Goal: Information Seeking & Learning: Find specific fact

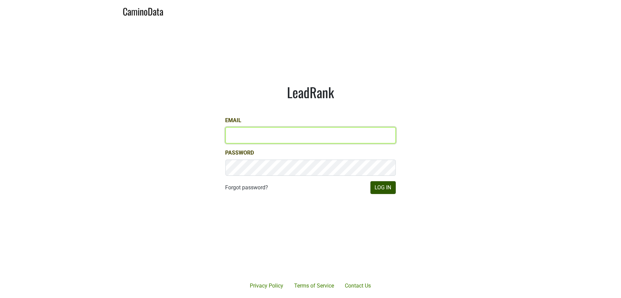
type input "jill@matthiasson.com"
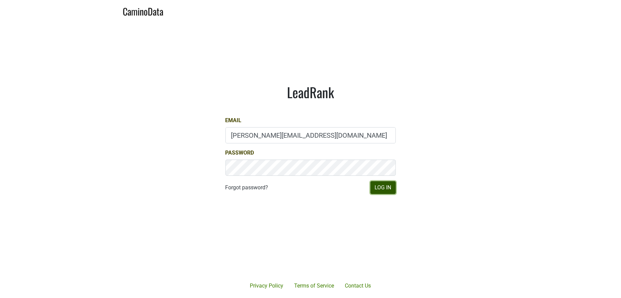
click at [384, 183] on button "Log In" at bounding box center [382, 187] width 25 height 13
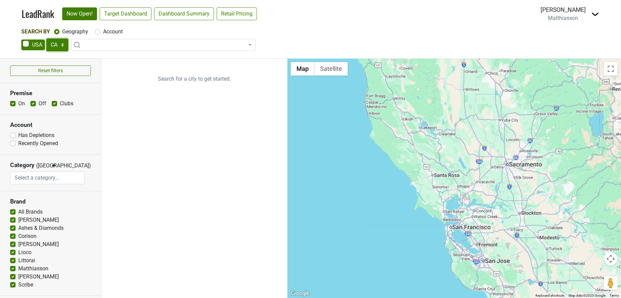
click at [52, 48] on select "AK AL AR AZ CA CO CT DC DE FL [GEOGRAPHIC_DATA] HI IA ID IL IN KS [GEOGRAPHIC_D…" at bounding box center [57, 45] width 22 height 13
select select "IL"
click at [103, 34] on label "Account" at bounding box center [113, 32] width 20 height 8
click at [95, 34] on input "Account" at bounding box center [97, 31] width 5 height 7
radio input "true"
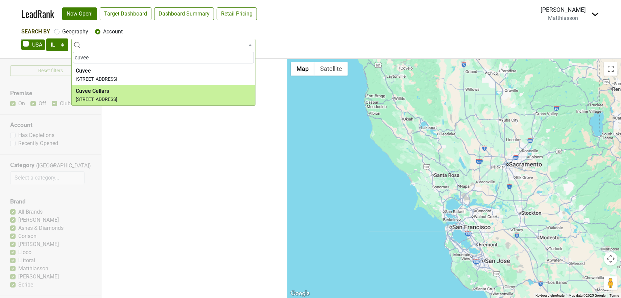
type input "cuvee"
select select "269060"
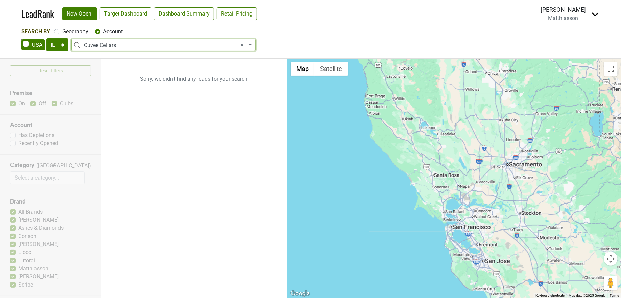
click at [140, 44] on span "× Cuvee Cellars" at bounding box center [165, 45] width 163 height 8
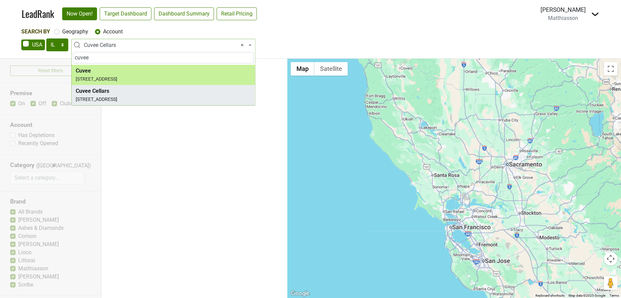
type input "cuvee"
select select "265984"
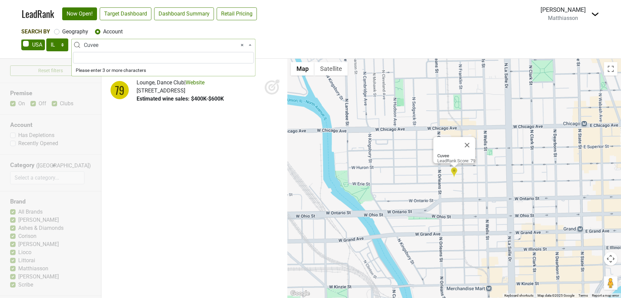
click at [116, 42] on span "× Cuvee" at bounding box center [165, 45] width 163 height 8
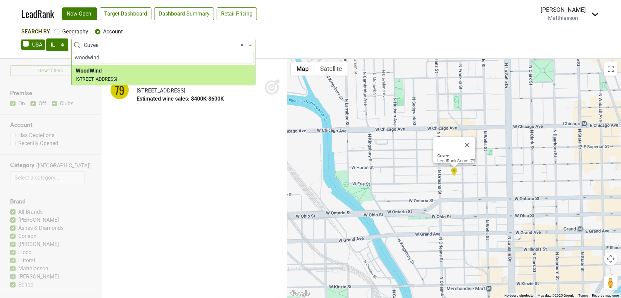
type input "woodwind"
select select "123465585"
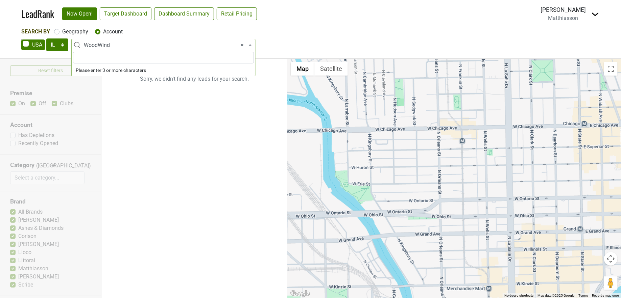
click at [251, 44] on span "× WoodWind" at bounding box center [163, 45] width 184 height 12
click at [171, 47] on span "× WoodWind" at bounding box center [165, 45] width 163 height 8
click at [156, 45] on span "× WoodWind" at bounding box center [165, 45] width 163 height 8
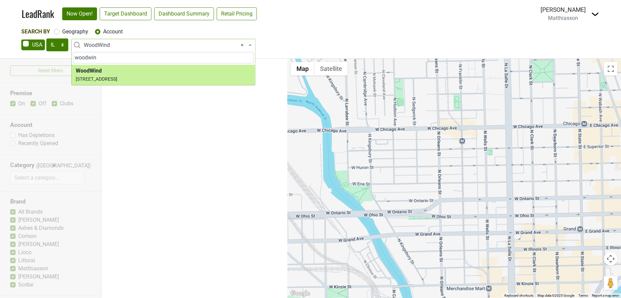
type input "woodwin"
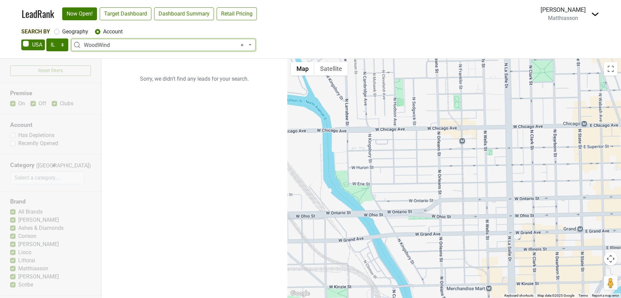
select select
click at [62, 32] on label "Geography" at bounding box center [75, 32] width 26 height 8
click at [58, 32] on input "Geography" at bounding box center [56, 31] width 5 height 7
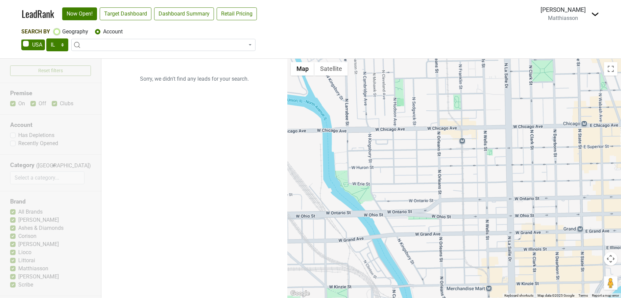
radio input "true"
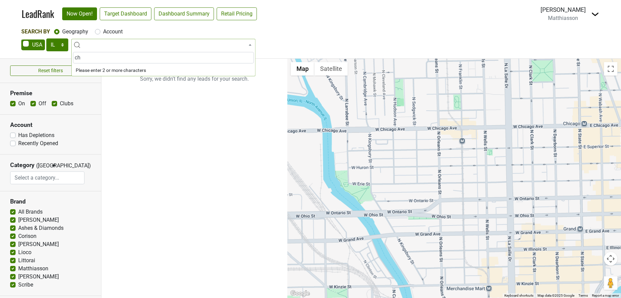
type input "chi"
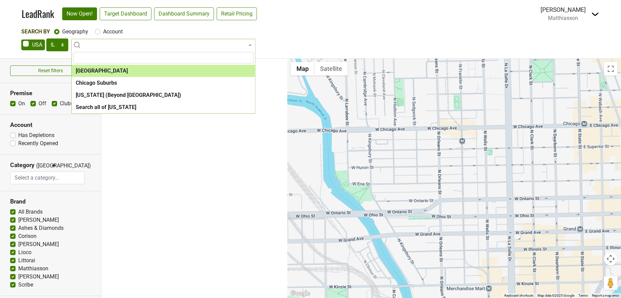
select select "1113"
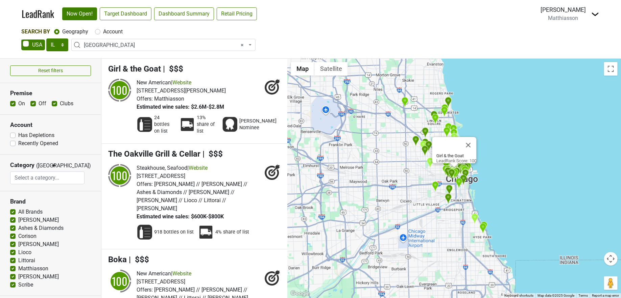
click at [103, 32] on label "Account" at bounding box center [113, 32] width 20 height 8
click at [96, 32] on input "Account" at bounding box center [97, 31] width 5 height 7
radio input "true"
select select
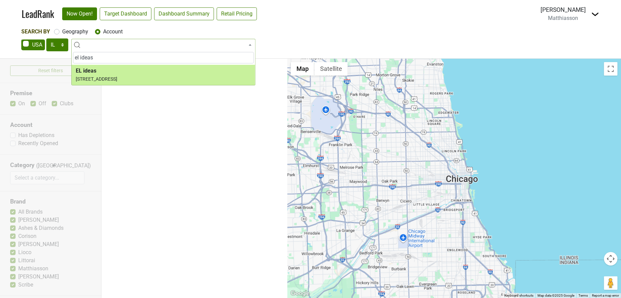
type input "el ideas"
select select "264678"
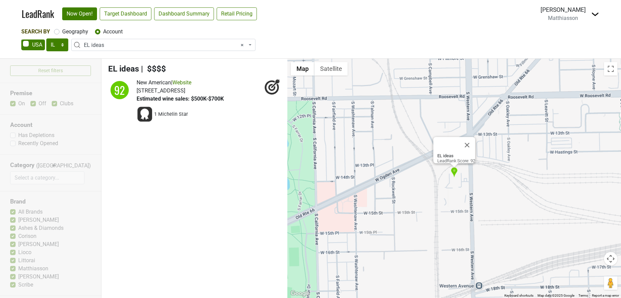
click at [272, 89] on icon at bounding box center [272, 87] width 16 height 16
click at [239, 45] on span "× EL ideas" at bounding box center [165, 45] width 163 height 8
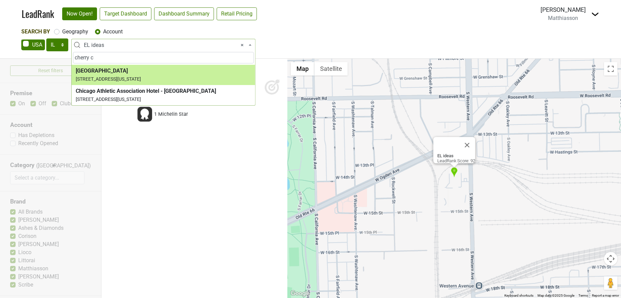
type input "cherry c"
select select "260029"
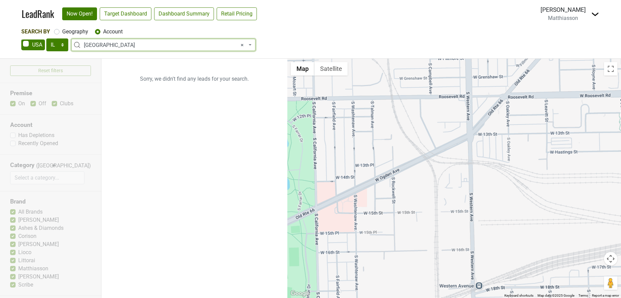
click at [240, 46] on span "× [GEOGRAPHIC_DATA]" at bounding box center [165, 45] width 163 height 8
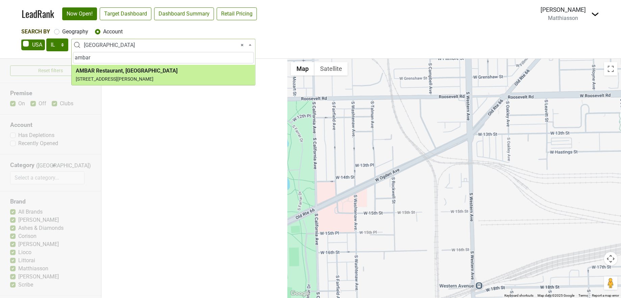
type input "ambar"
select select "124461331"
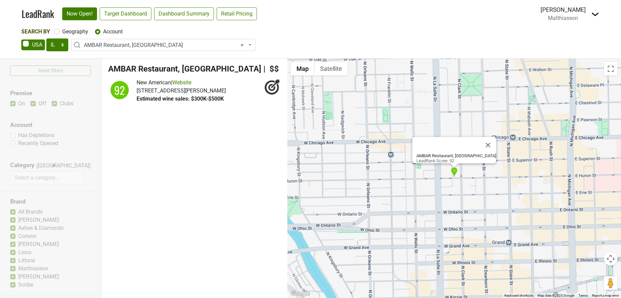
click at [276, 87] on icon at bounding box center [272, 87] width 16 height 16
click at [239, 46] on span "× AMBAR Restaurant, [GEOGRAPHIC_DATA]" at bounding box center [165, 45] width 163 height 8
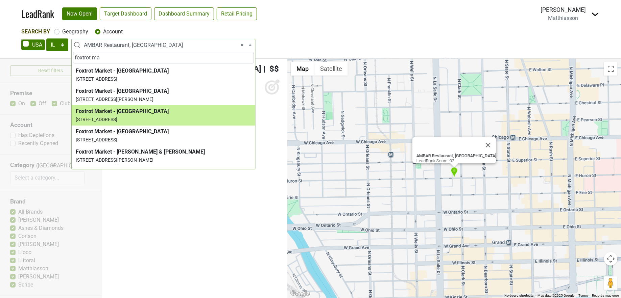
type input "foxtrot ma"
select select "259756"
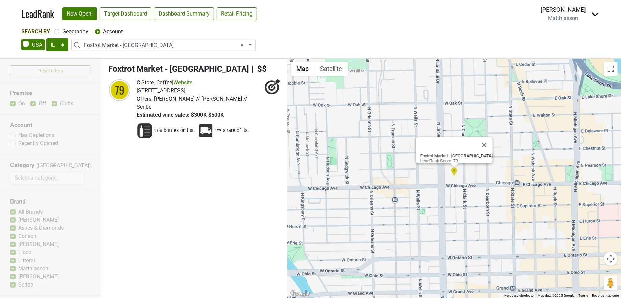
click at [273, 90] on icon at bounding box center [271, 87] width 7 height 7
click at [234, 45] on span "× Foxtrot Market - [GEOGRAPHIC_DATA]" at bounding box center [165, 45] width 163 height 8
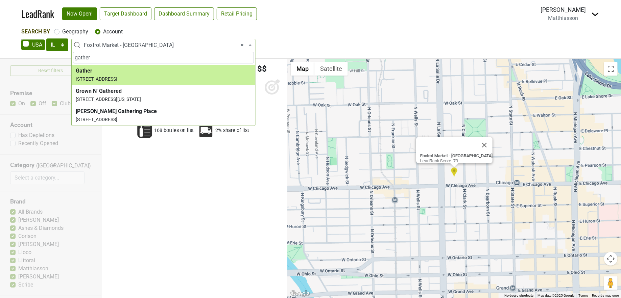
type input "gather"
select select "268074"
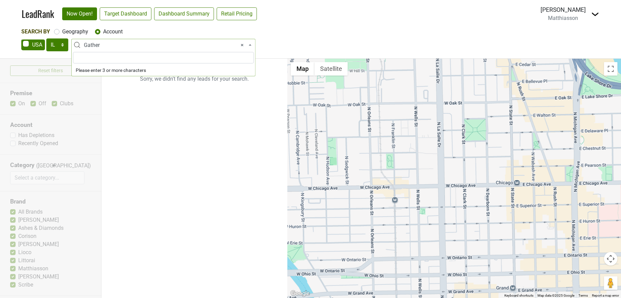
click at [169, 50] on span "× Gather" at bounding box center [163, 45] width 184 height 12
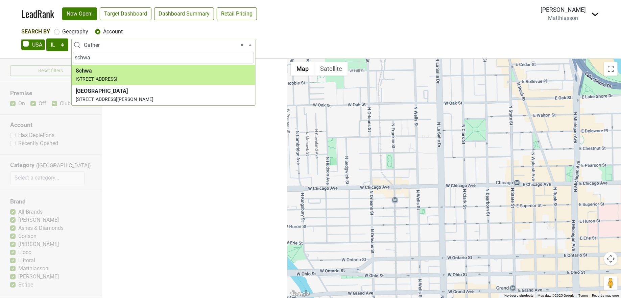
type input "schwa"
select select "261289"
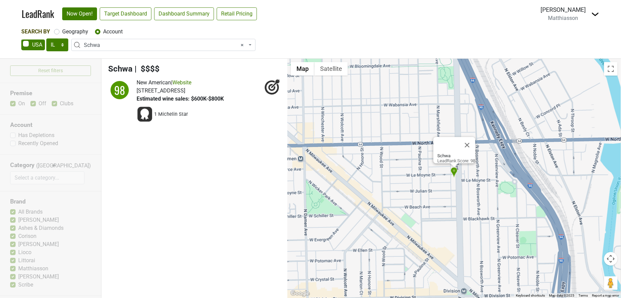
click at [275, 84] on icon at bounding box center [275, 83] width 9 height 9
click at [78, 45] on span "× Schwa" at bounding box center [163, 45] width 184 height 12
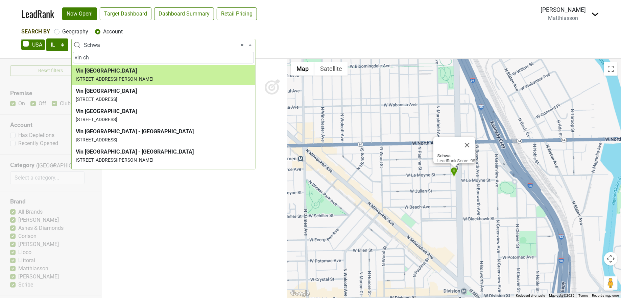
type input "vin ch"
select select "124451438"
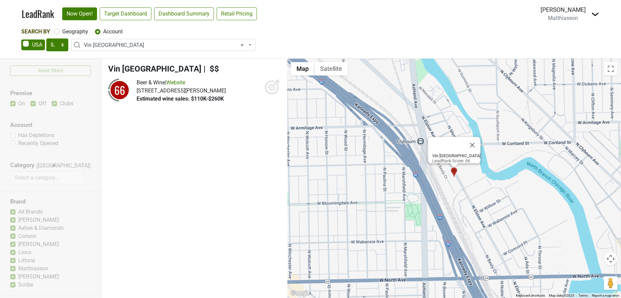
click at [167, 46] on span "× Vin [GEOGRAPHIC_DATA]" at bounding box center [165, 45] width 163 height 8
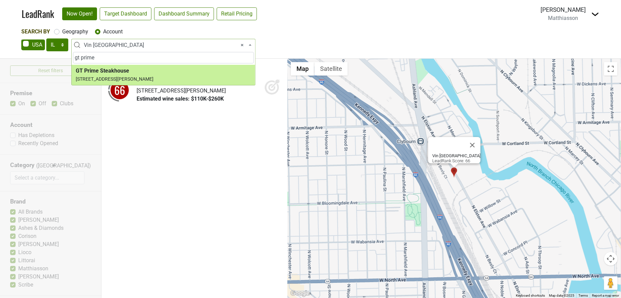
type input "gt prime"
select select "270594"
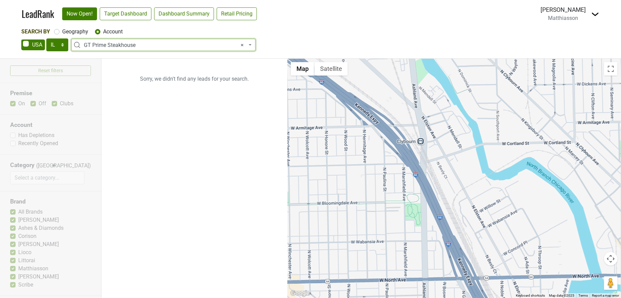
click at [156, 46] on span "× GT Prime Steakhouse" at bounding box center [165, 45] width 163 height 8
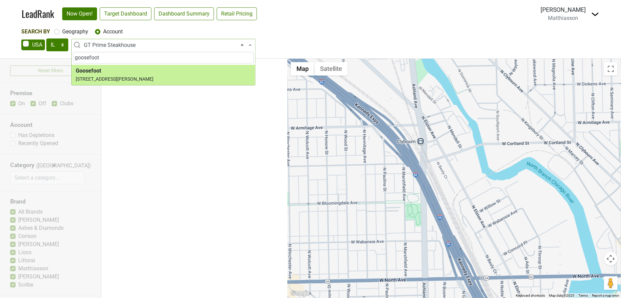
type input "goosefoot"
select select "265153"
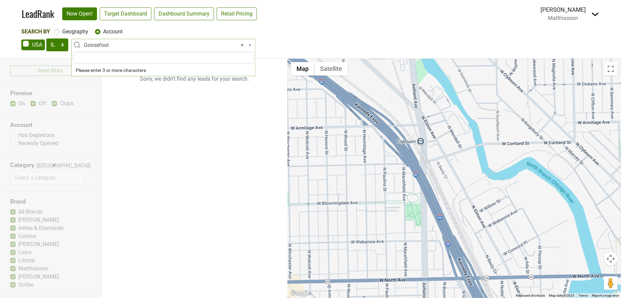
click at [158, 48] on span "× Goosefoot" at bounding box center [165, 45] width 163 height 8
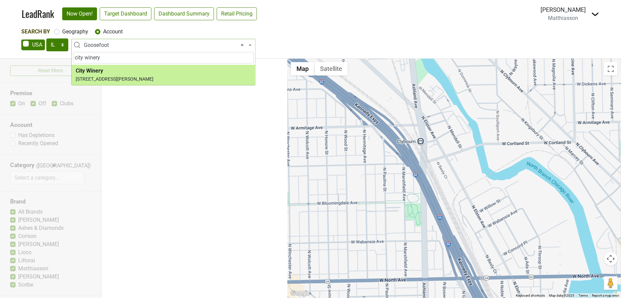
type input "city winery"
select select "332231"
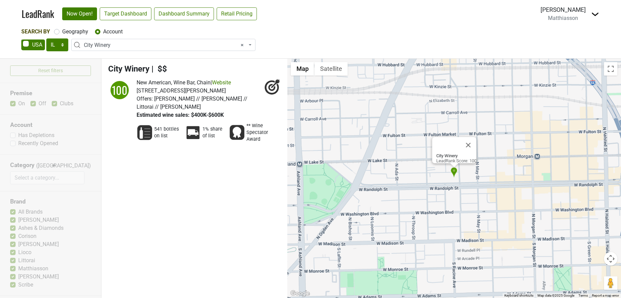
click at [272, 89] on icon at bounding box center [272, 87] width 16 height 16
click at [185, 82] on span "New American, Wine Bar, Chain" at bounding box center [174, 82] width 74 height 6
click at [177, 98] on span "[PERSON_NAME] // [PERSON_NAME] // Littorai // [PERSON_NAME]" at bounding box center [192, 103] width 111 height 15
click at [138, 66] on span "City Winery" at bounding box center [128, 68] width 41 height 9
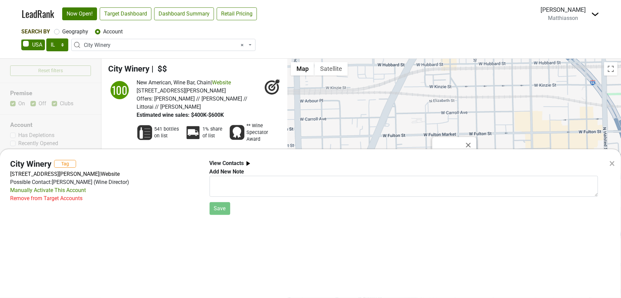
click at [244, 93] on div "× City Winery Tag [STREET_ADDRESS][PERSON_NAME] | Website Possible Contact: [PE…" at bounding box center [310, 149] width 621 height 298
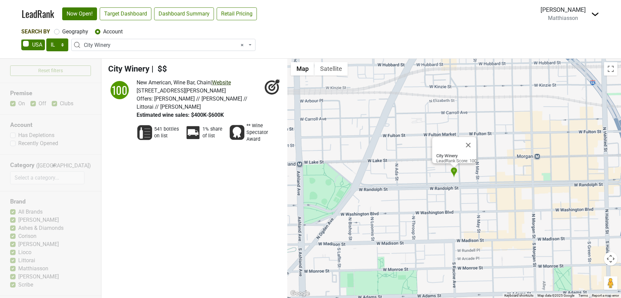
click at [229, 83] on link "Website" at bounding box center [221, 82] width 19 height 6
